Goal: Task Accomplishment & Management: Manage account settings

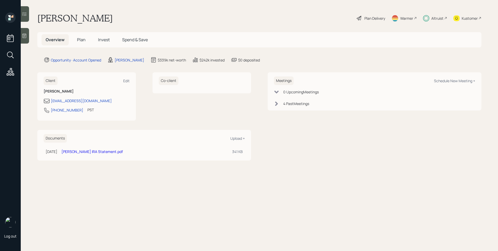
click at [436, 17] on div "Altruist" at bounding box center [438, 18] width 12 height 5
click at [85, 40] on span "Plan" at bounding box center [81, 40] width 9 height 6
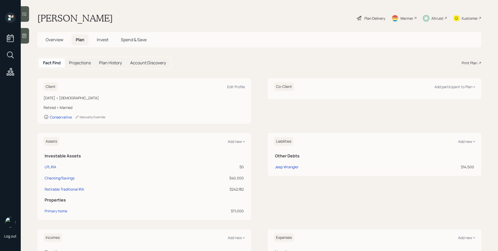
click at [369, 17] on div "Plan Delivery" at bounding box center [375, 18] width 21 height 5
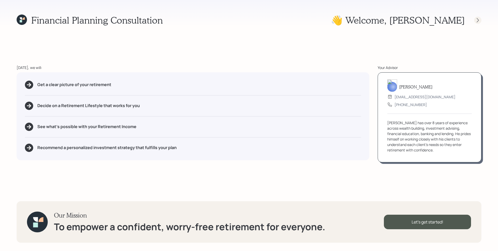
click at [478, 19] on icon at bounding box center [478, 20] width 2 height 4
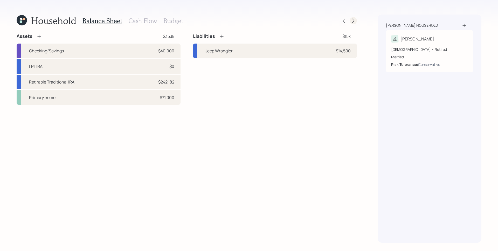
click at [353, 20] on icon at bounding box center [353, 20] width 5 height 5
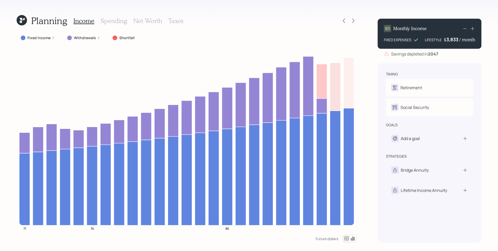
click at [88, 38] on label "Withdrawals" at bounding box center [85, 37] width 22 height 5
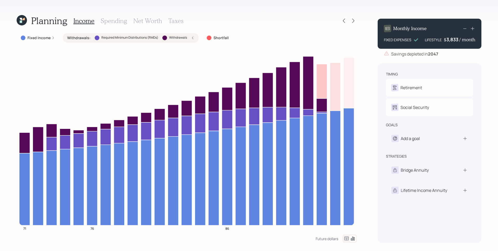
click at [184, 39] on label "Withdrawals" at bounding box center [178, 38] width 18 height 4
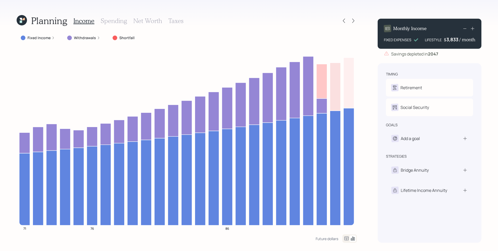
click at [22, 20] on icon at bounding box center [22, 20] width 10 height 10
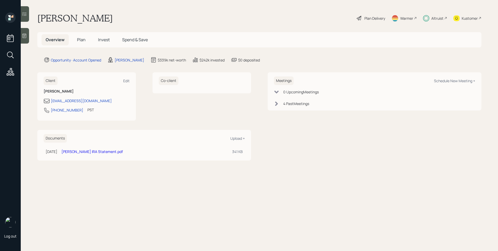
click at [277, 104] on icon at bounding box center [276, 103] width 3 height 4
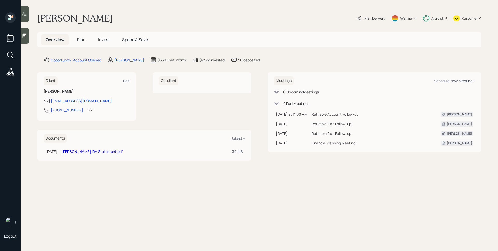
click at [456, 80] on div "Schedule New Meeting +" at bounding box center [454, 80] width 41 height 5
select select "d946c976-65aa-4529-ac9d-02c4f1114fc0"
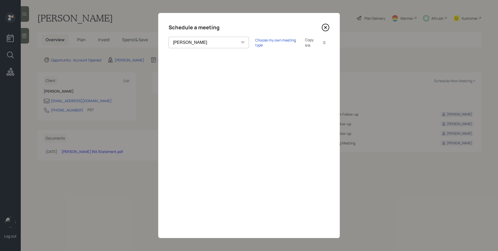
click at [326, 26] on icon at bounding box center [326, 28] width 8 height 8
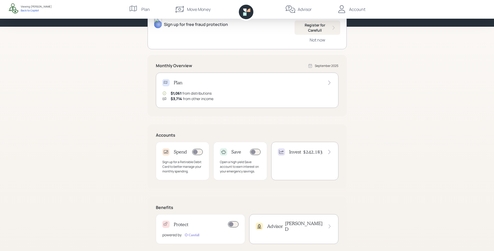
scroll to position [69, 0]
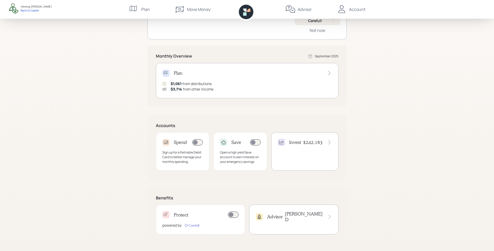
click at [307, 143] on h4 "$242,183" at bounding box center [312, 143] width 19 height 6
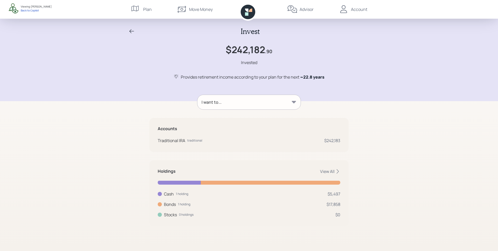
click at [287, 105] on div "I want to..." at bounding box center [248, 102] width 103 height 15
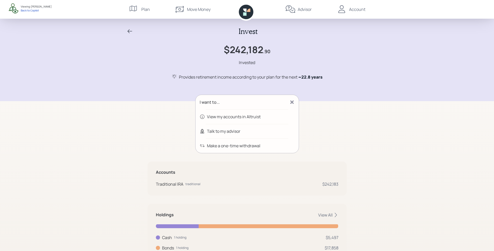
click at [383, 111] on div "Invest $242,182 .90 Invested Provides retirement income according to your plan …" at bounding box center [247, 142] width 494 height 284
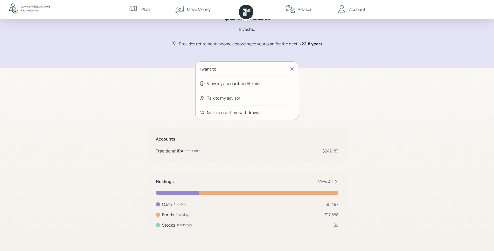
click at [331, 181] on div "View All" at bounding box center [328, 182] width 20 height 6
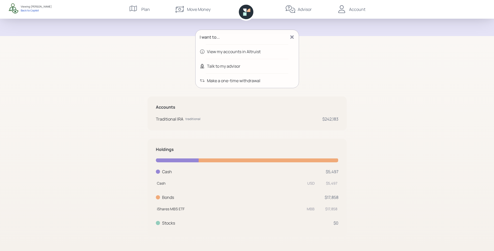
click at [382, 173] on div "Invest $242,182 .90 Invested Provides retirement income according to your plan …" at bounding box center [247, 93] width 494 height 316
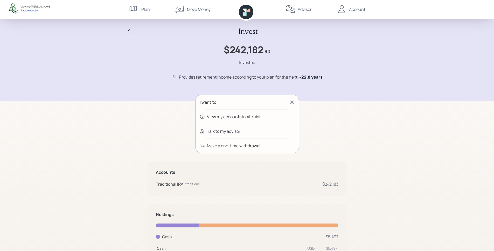
click at [242, 11] on icon at bounding box center [246, 12] width 15 height 15
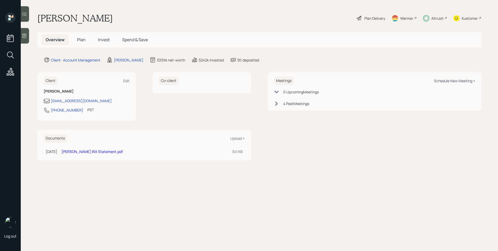
click at [456, 79] on div "Schedule New Meeting +" at bounding box center [454, 80] width 41 height 5
select select "d946c976-65aa-4529-ac9d-02c4f1114fc0"
